Goal: Find specific page/section: Find specific page/section

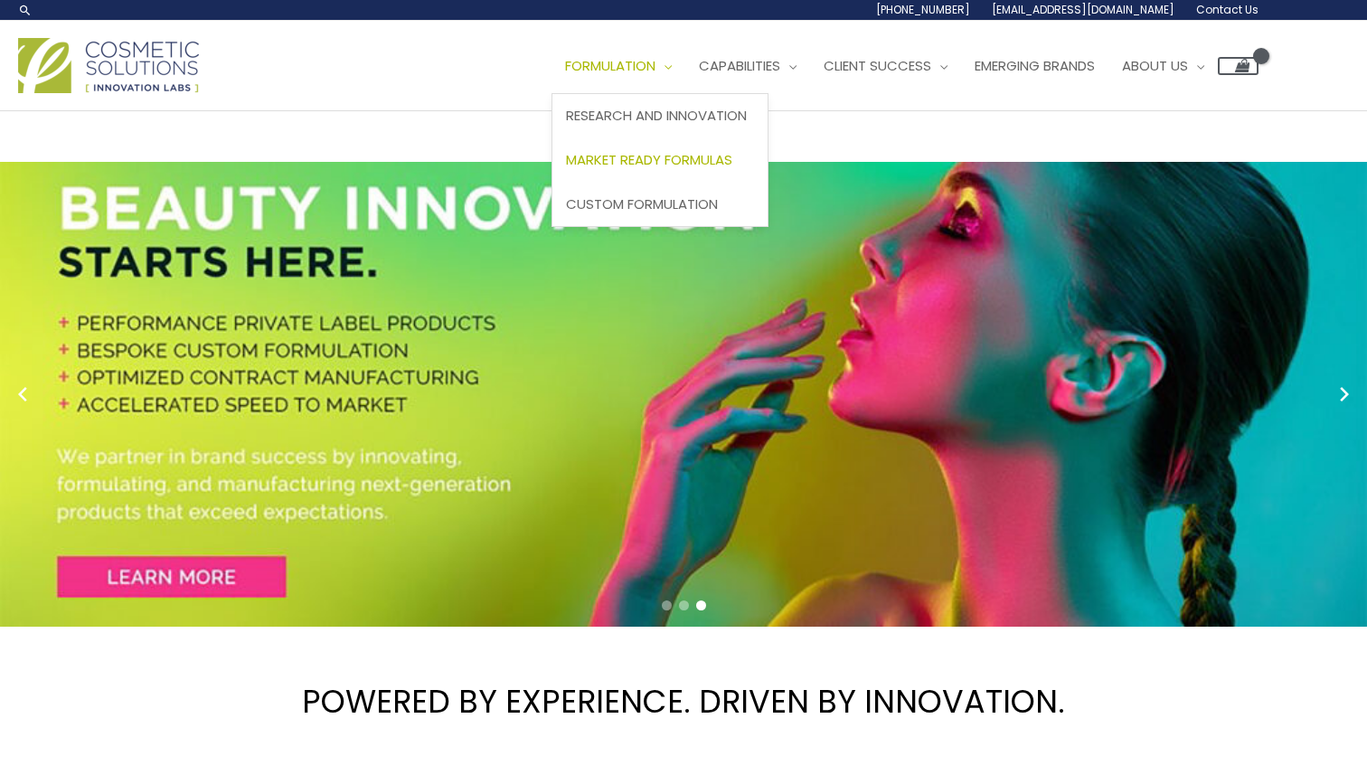
click at [630, 157] on span "Market Ready Formulas" at bounding box center [649, 159] width 166 height 19
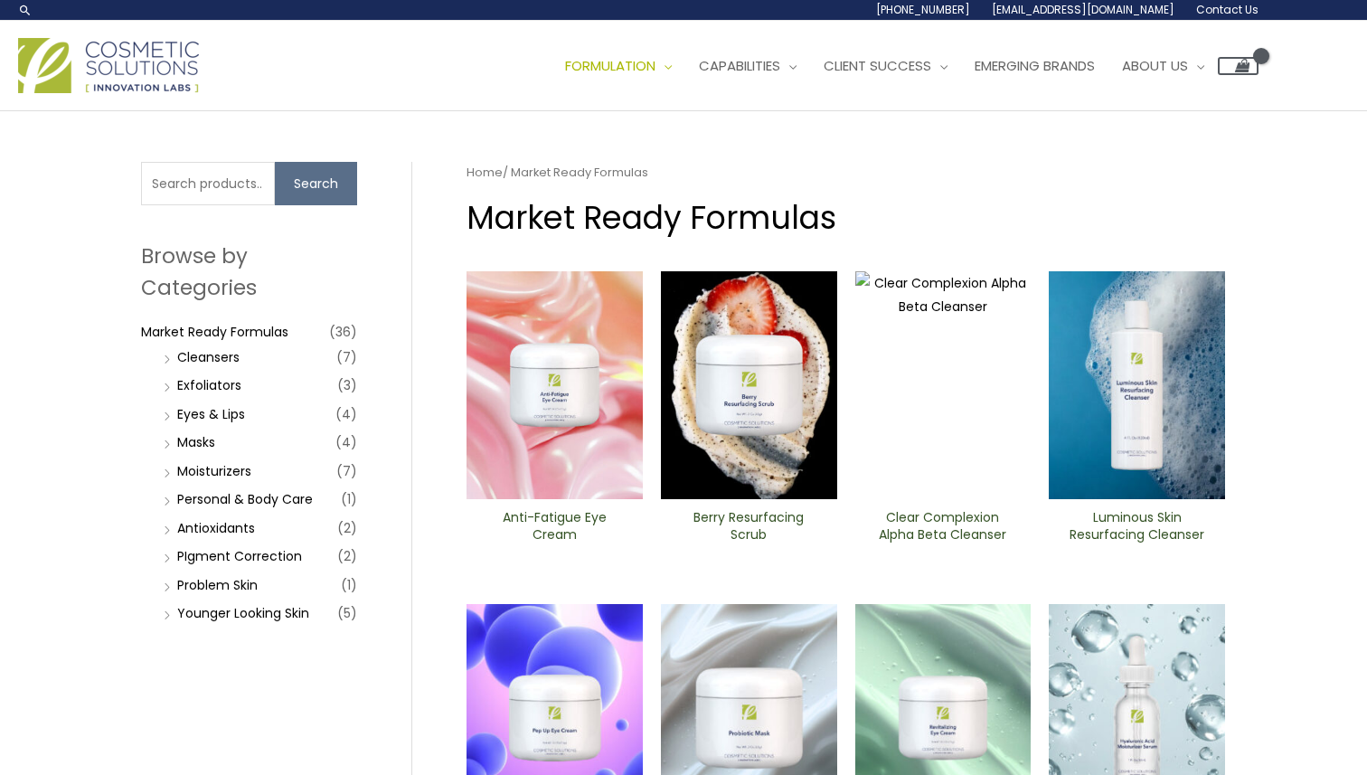
click at [1147, 226] on h1 "Market Ready Formulas" at bounding box center [845, 217] width 758 height 44
click at [1142, 232] on h1 "Market Ready Formulas" at bounding box center [845, 217] width 758 height 44
click at [193, 433] on link "Masks" at bounding box center [196, 442] width 38 height 18
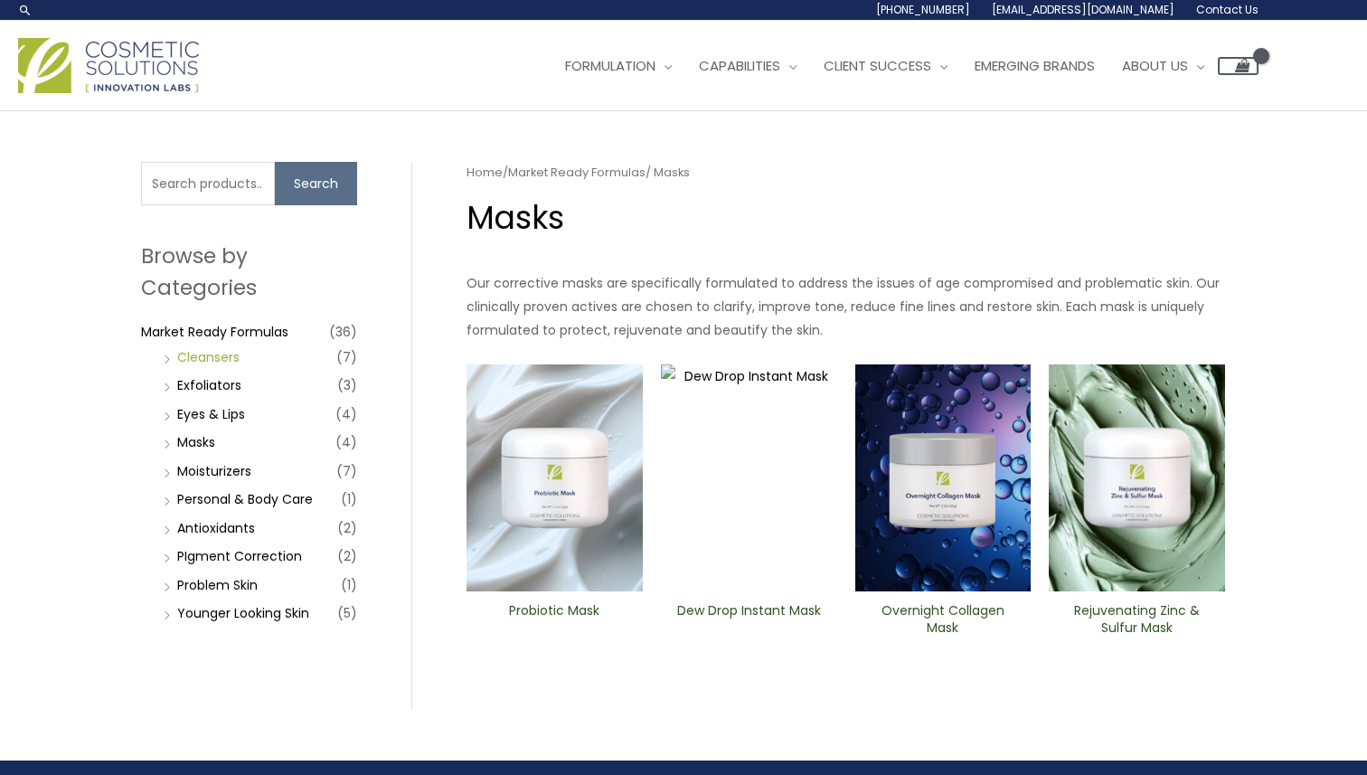
click at [203, 352] on link "Cleansers" at bounding box center [208, 357] width 62 height 18
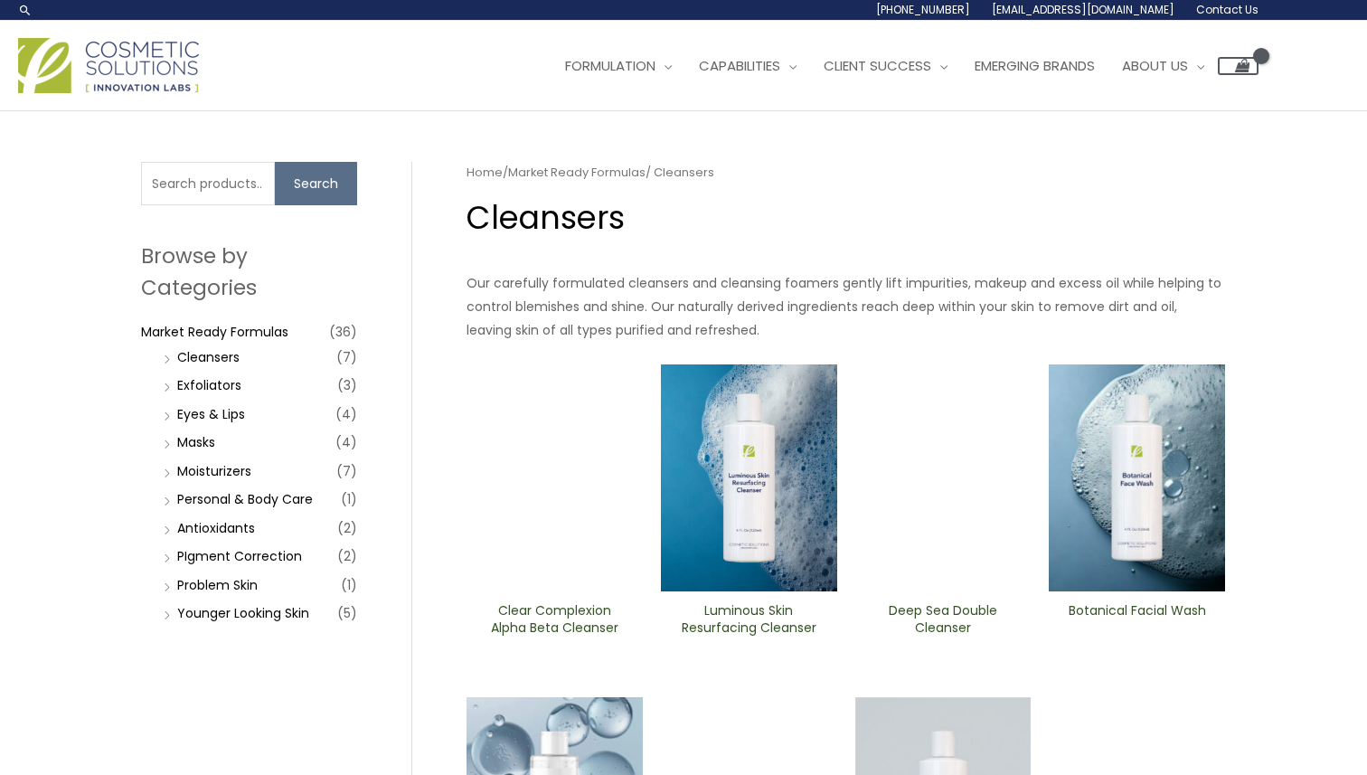
click at [203, 650] on div "Search for: Search Browse by Categories Market Ready Formulas (36) Cleansers (7…" at bounding box center [249, 412] width 216 height 501
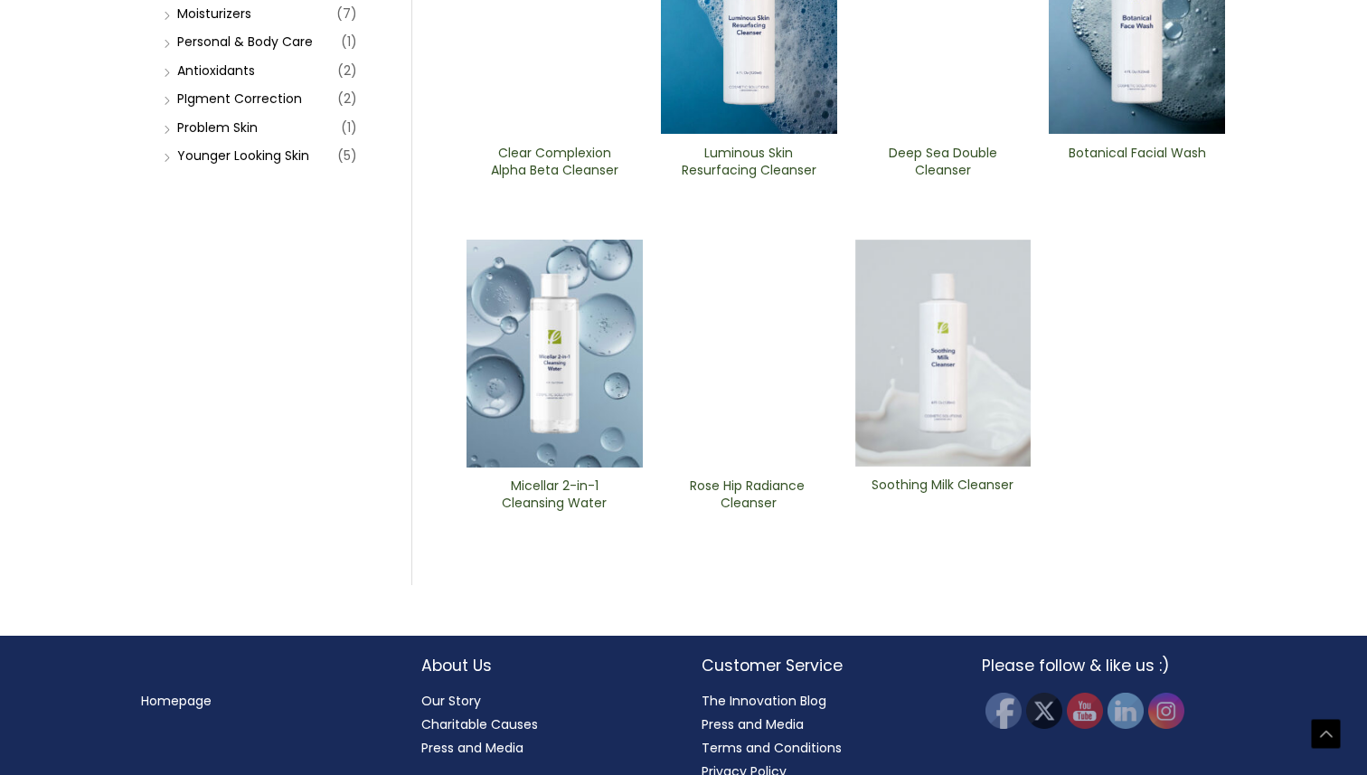
scroll to position [484, 0]
